Goal: Entertainment & Leisure: Consume media (video, audio)

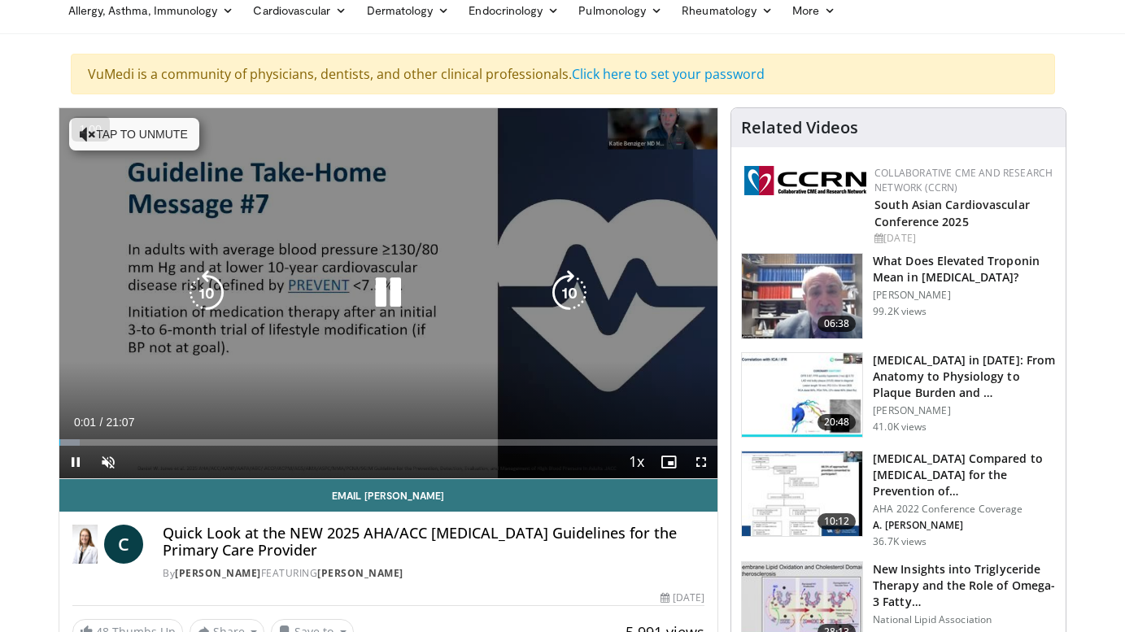
scroll to position [72, 0]
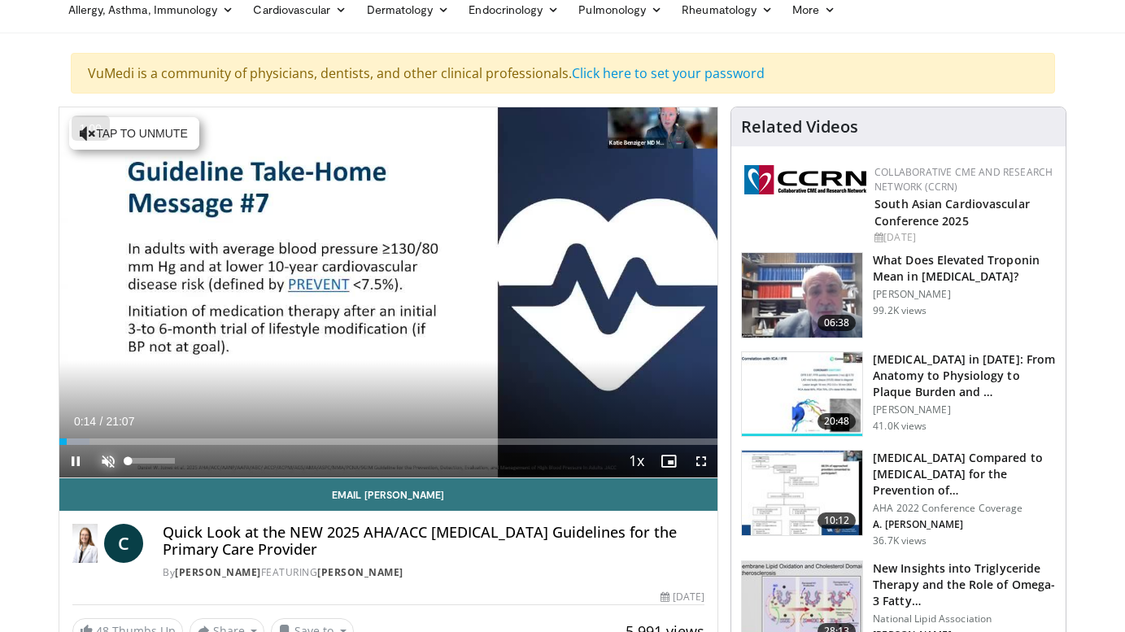
click at [108, 465] on span "Video Player" at bounding box center [108, 461] width 33 height 33
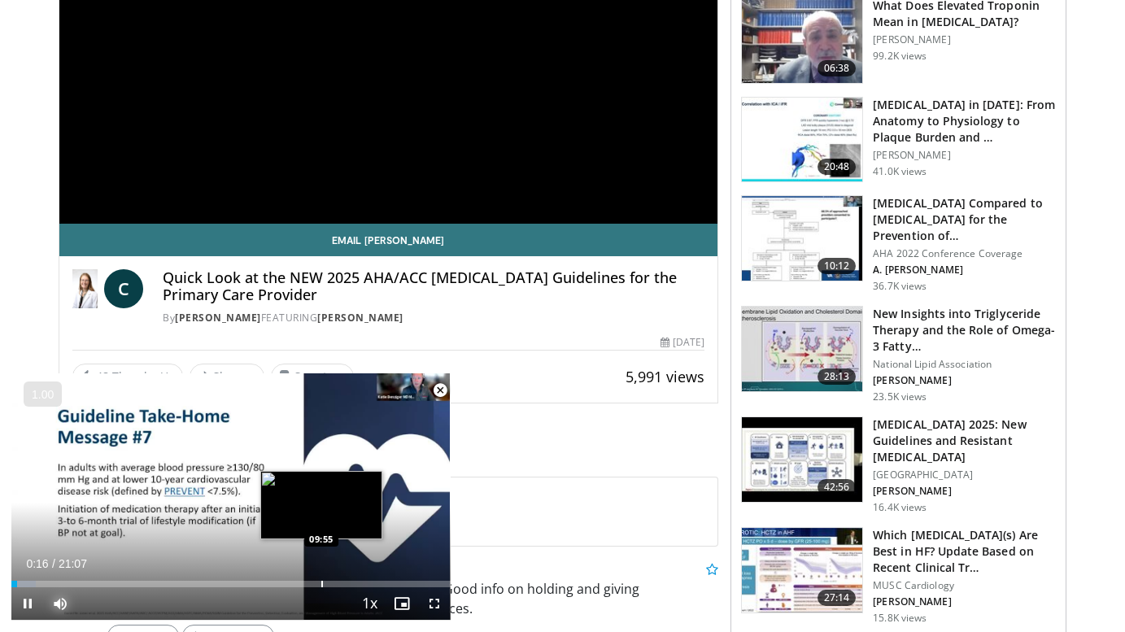
scroll to position [330, 0]
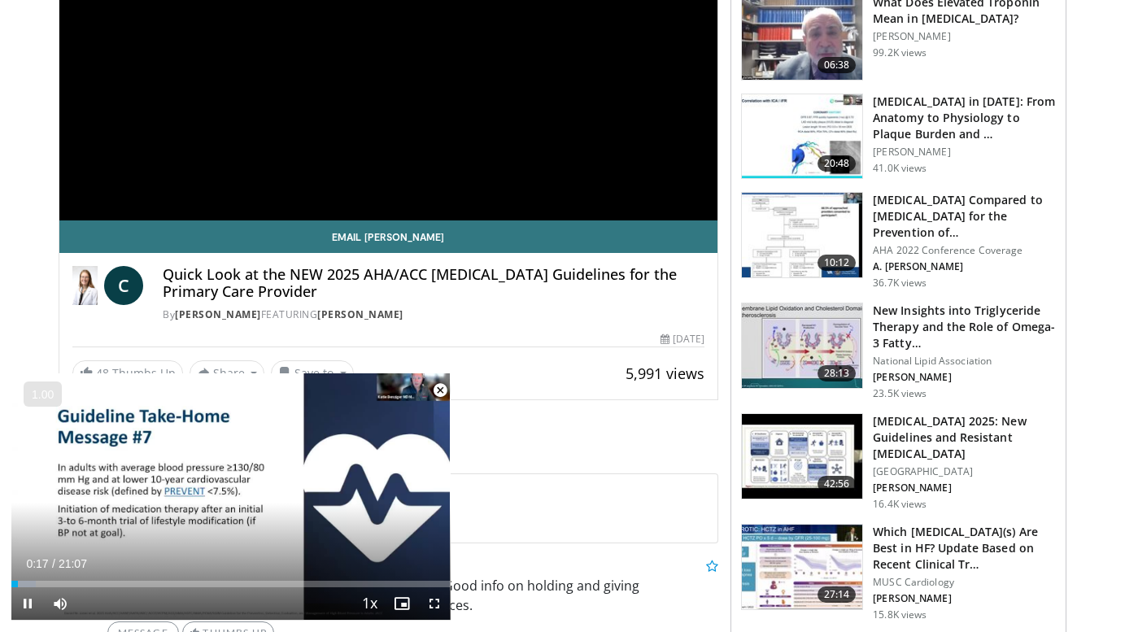
click at [442, 388] on span "Video Player" at bounding box center [440, 390] width 33 height 33
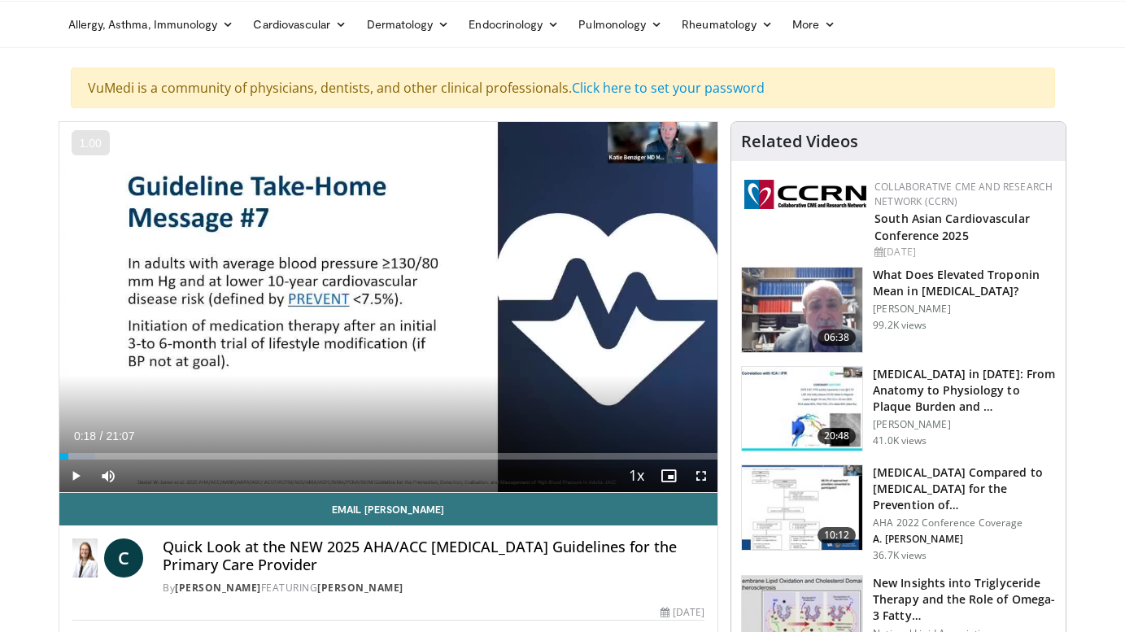
scroll to position [54, 0]
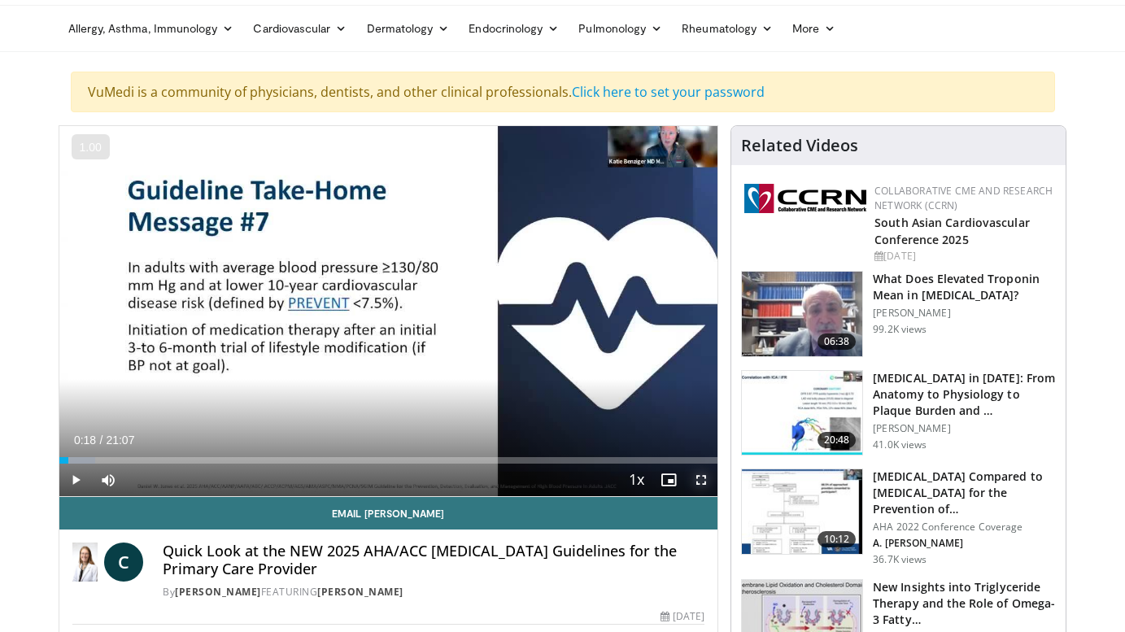
click at [695, 478] on span "Video Player" at bounding box center [701, 480] width 33 height 33
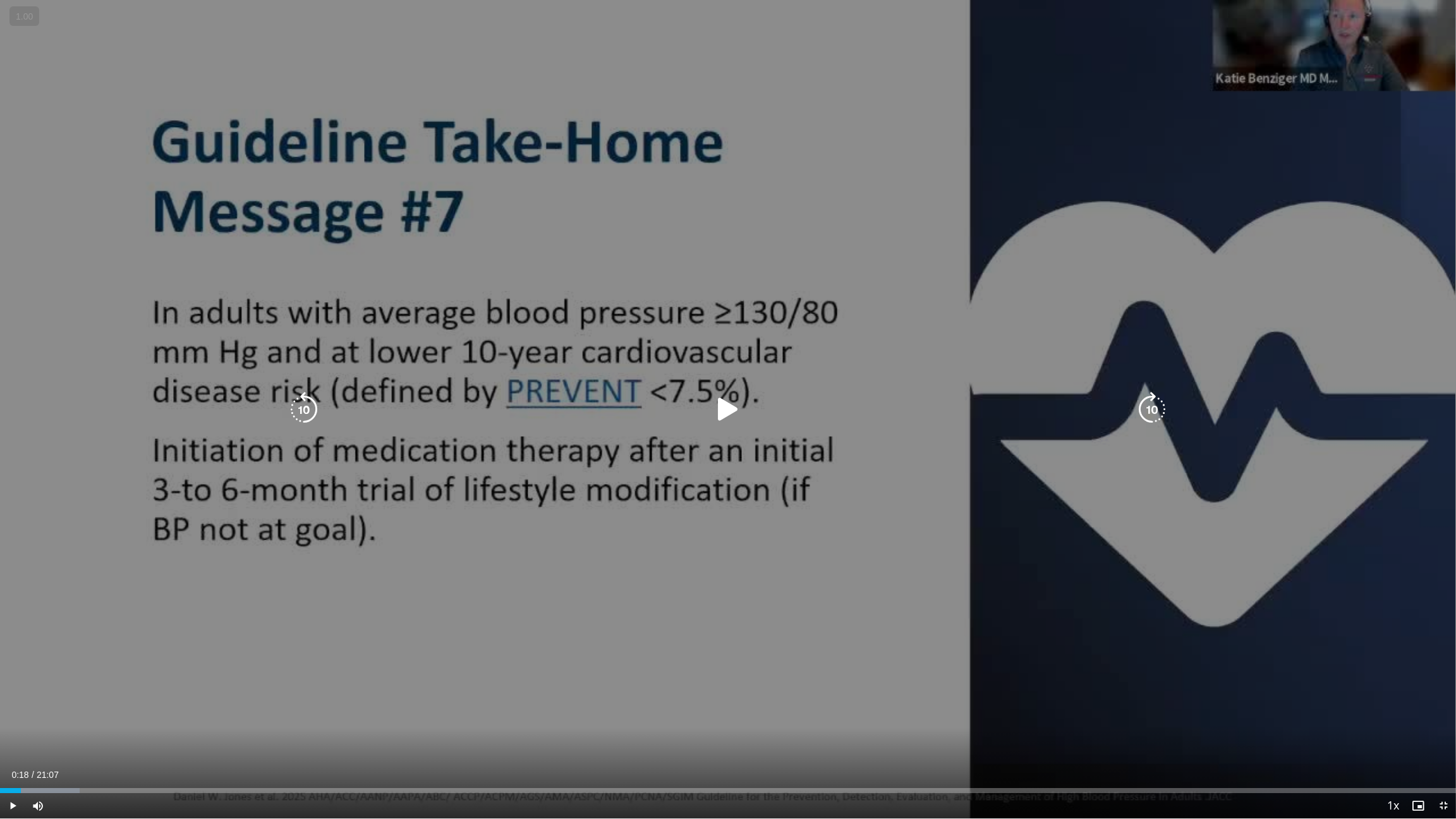
click at [718, 409] on icon "Video Player" at bounding box center [728, 410] width 36 height 36
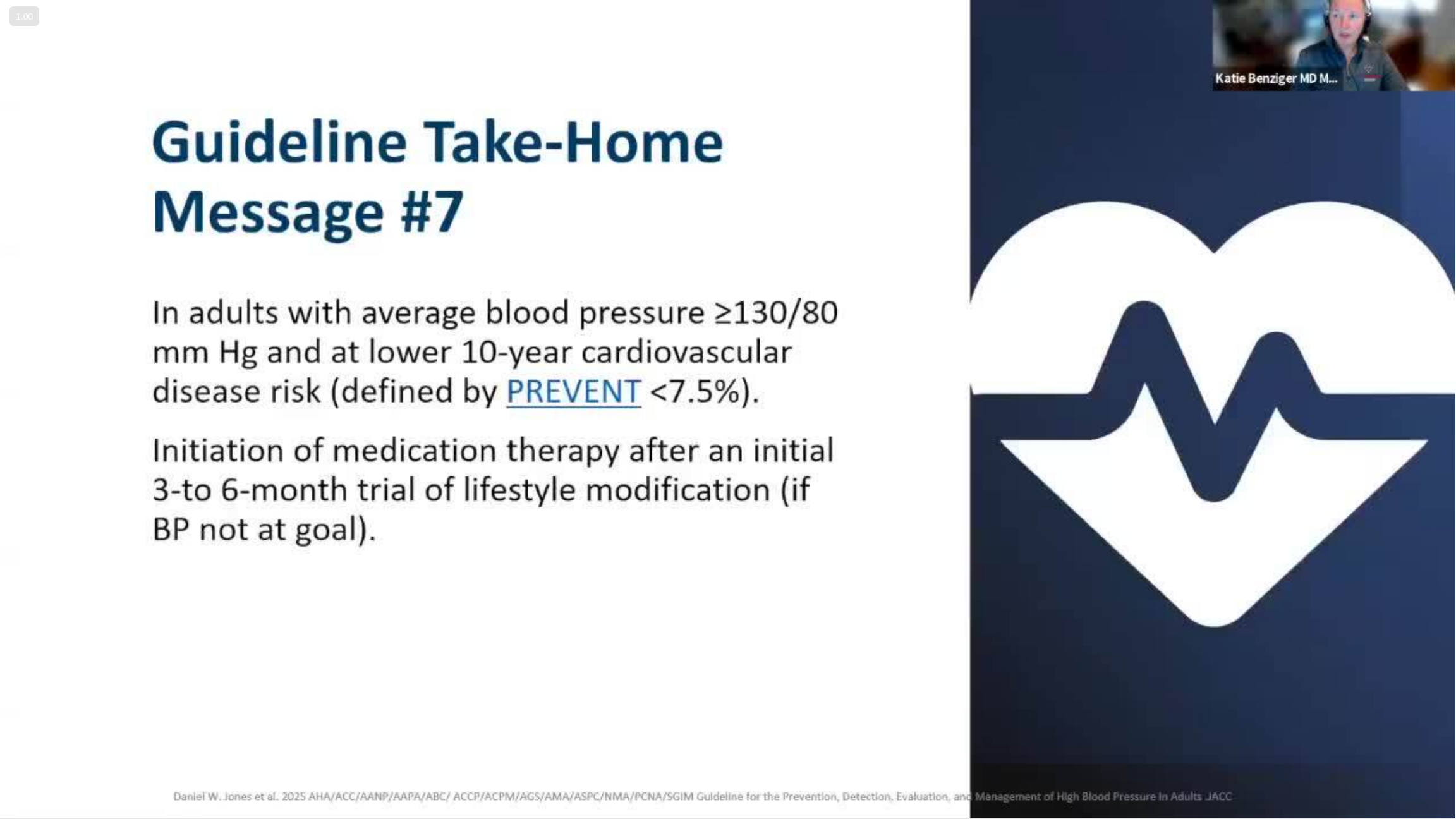
click at [724, 410] on div "10 seconds Tap to unmute" at bounding box center [728, 410] width 1456 height 819
